Goal: Task Accomplishment & Management: Manage account settings

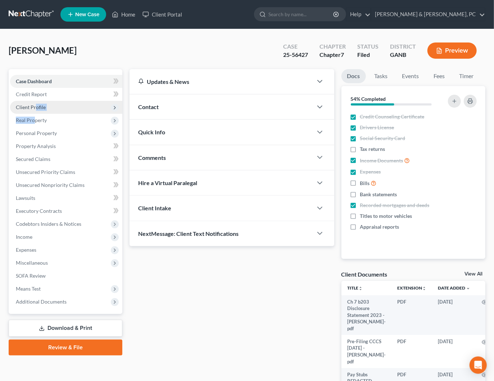
drag, startPoint x: 34, startPoint y: 120, endPoint x: 35, endPoint y: 106, distance: 13.7
click at [35, 106] on ul "Case Dashboard Payments Invoices Payments Payments Credit Report Client Profile" at bounding box center [66, 191] width 112 height 233
click at [35, 106] on span "Client Profile" at bounding box center [31, 107] width 30 height 6
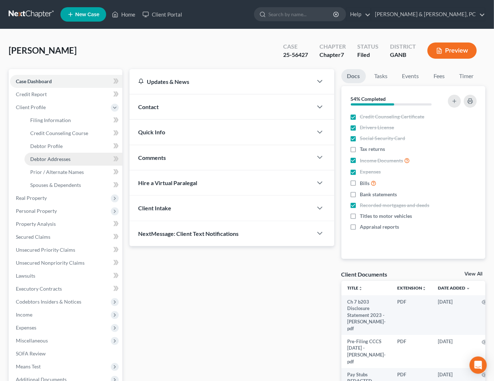
click at [53, 160] on span "Debtor Addresses" at bounding box center [50, 159] width 40 height 6
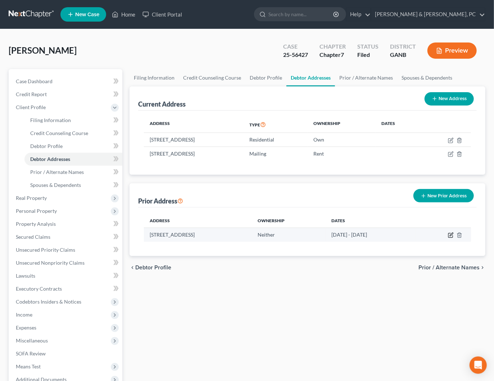
click at [452, 234] on icon "button" at bounding box center [451, 234] width 3 height 3
select select "10"
select select "47"
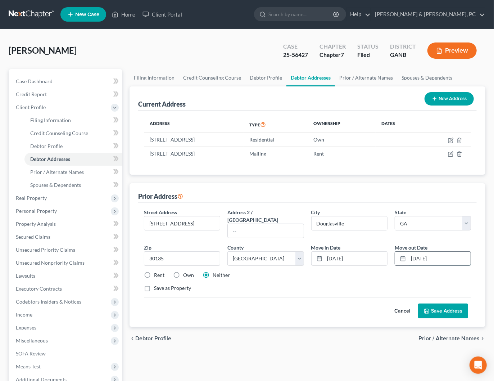
drag, startPoint x: 425, startPoint y: 250, endPoint x: 420, endPoint y: 250, distance: 4.7
click at [420, 252] on input "[DATE]" at bounding box center [440, 259] width 62 height 14
type input "[DATE]"
click at [377, 178] on div "Current Address New Address Address Type Ownership Dates [STREET_ADDRESS] Resid…" at bounding box center [308, 206] width 356 height 241
click at [440, 304] on button "Save Address" at bounding box center [443, 311] width 50 height 15
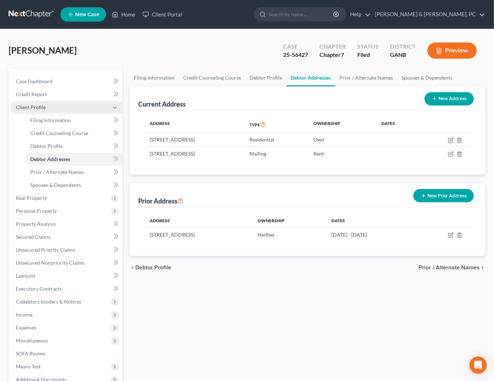
click at [39, 108] on span "Client Profile" at bounding box center [31, 107] width 30 height 6
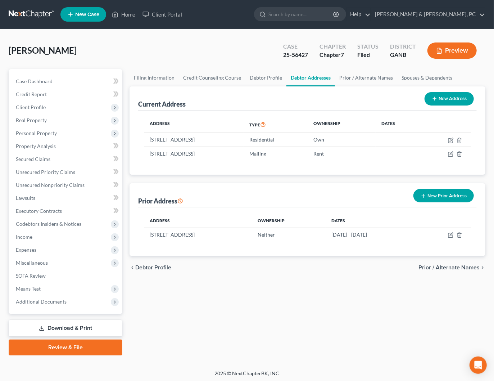
click at [116, 47] on div "[PERSON_NAME] Upgraded Case 25-56427 Chapter Chapter 7 Status Filed District GA…" at bounding box center [247, 53] width 477 height 31
click at [90, 324] on link "Download & Print" at bounding box center [66, 328] width 114 height 17
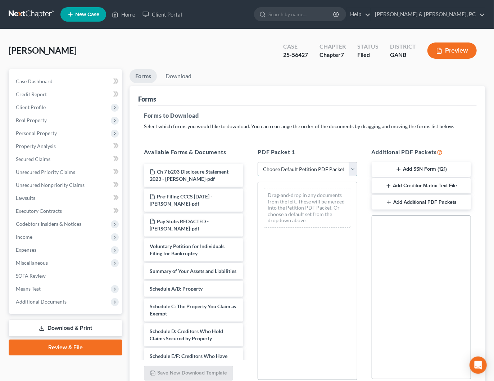
click at [287, 168] on select "Choose Default Petition PDF Packet Complete Bankruptcy Petition (all forms and …" at bounding box center [307, 169] width 99 height 14
select select "2"
click at [258, 162] on select "Choose Default Petition PDF Packet Complete Bankruptcy Petition (all forms and …" at bounding box center [307, 169] width 99 height 14
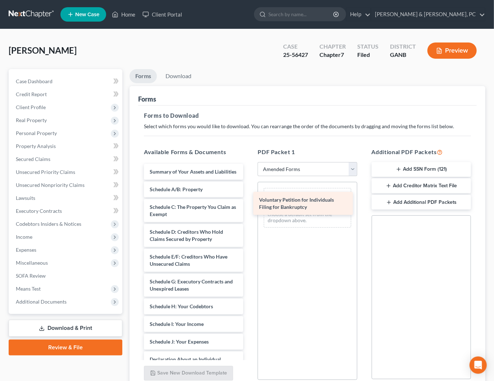
drag, startPoint x: 189, startPoint y: 173, endPoint x: 298, endPoint y: 201, distance: 113.2
click at [249, 201] on div "Voluntary Petition for Individuals Filing for Bankruptcy Voluntary Petition for…" at bounding box center [193, 349] width 111 height 370
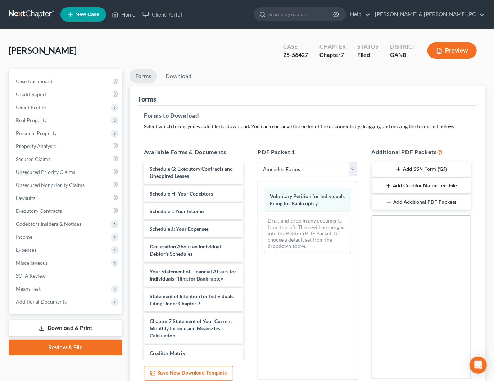
scroll to position [120, 0]
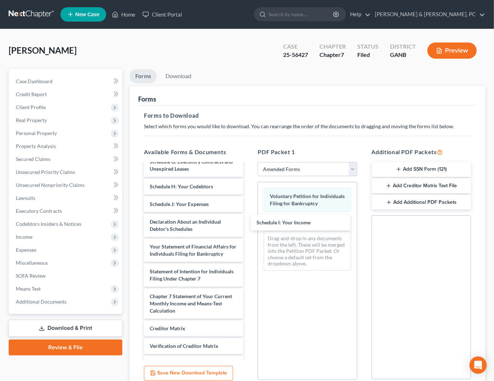
drag, startPoint x: 185, startPoint y: 205, endPoint x: 259, endPoint y: 226, distance: 76.8
click at [249, 225] on div "Schedule I: Your Income Summary of Your Assets and Liabilities Schedule A/B: Pr…" at bounding box center [193, 220] width 111 height 353
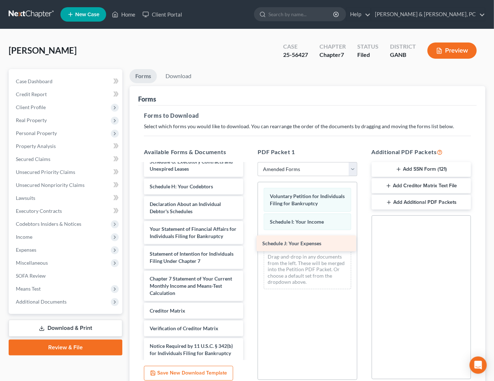
drag, startPoint x: 189, startPoint y: 205, endPoint x: 301, endPoint y: 246, distance: 119.8
click at [249, 246] on div "Schedule J: Your Expenses Summary of Your Assets and Liabilities Schedule A/B: …" at bounding box center [193, 211] width 111 height 335
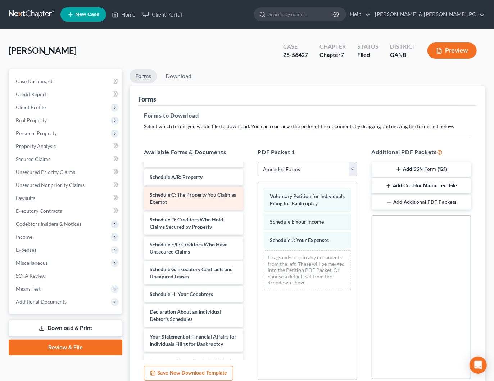
scroll to position [0, 0]
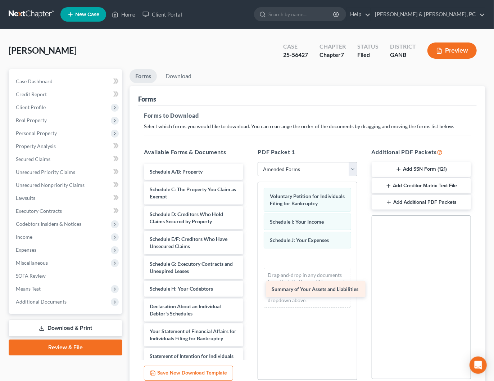
drag, startPoint x: 179, startPoint y: 171, endPoint x: 301, endPoint y: 292, distance: 171.9
click at [249, 292] on div "Summary of Your Assets and Liabilities Summary of Your Assets and Liabilities S…" at bounding box center [193, 322] width 111 height 317
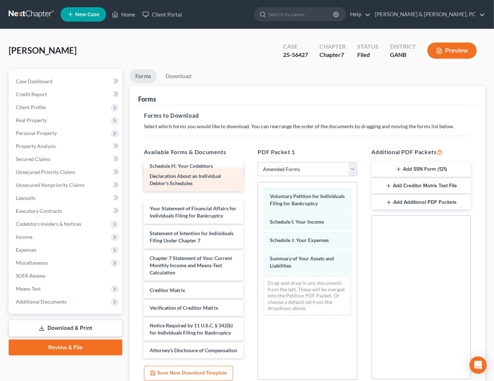
scroll to position [105, 0]
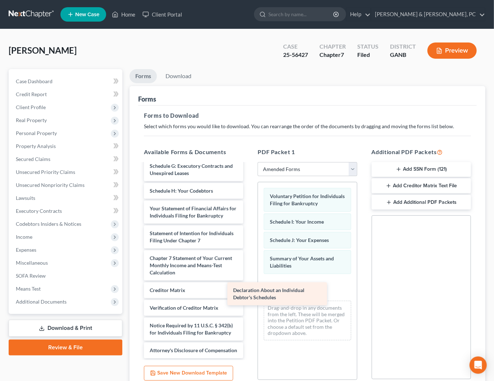
drag, startPoint x: 191, startPoint y: 183, endPoint x: 277, endPoint y: 298, distance: 143.8
click at [249, 297] on div "Declaration About an Individual Debtor's Schedules Schedule A/B: Property Sched…" at bounding box center [193, 212] width 111 height 292
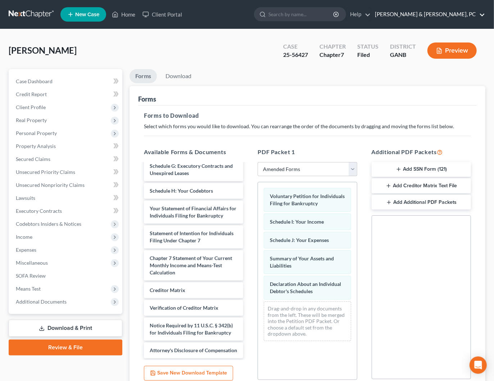
click at [451, 15] on link "[PERSON_NAME] & [PERSON_NAME], PC" at bounding box center [429, 14] width 114 height 13
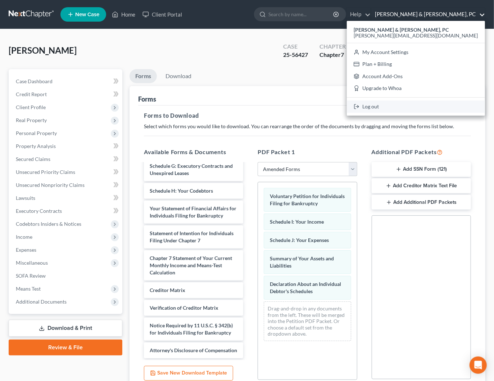
click at [429, 108] on link "Log out" at bounding box center [416, 106] width 138 height 12
